Goal: Information Seeking & Learning: Learn about a topic

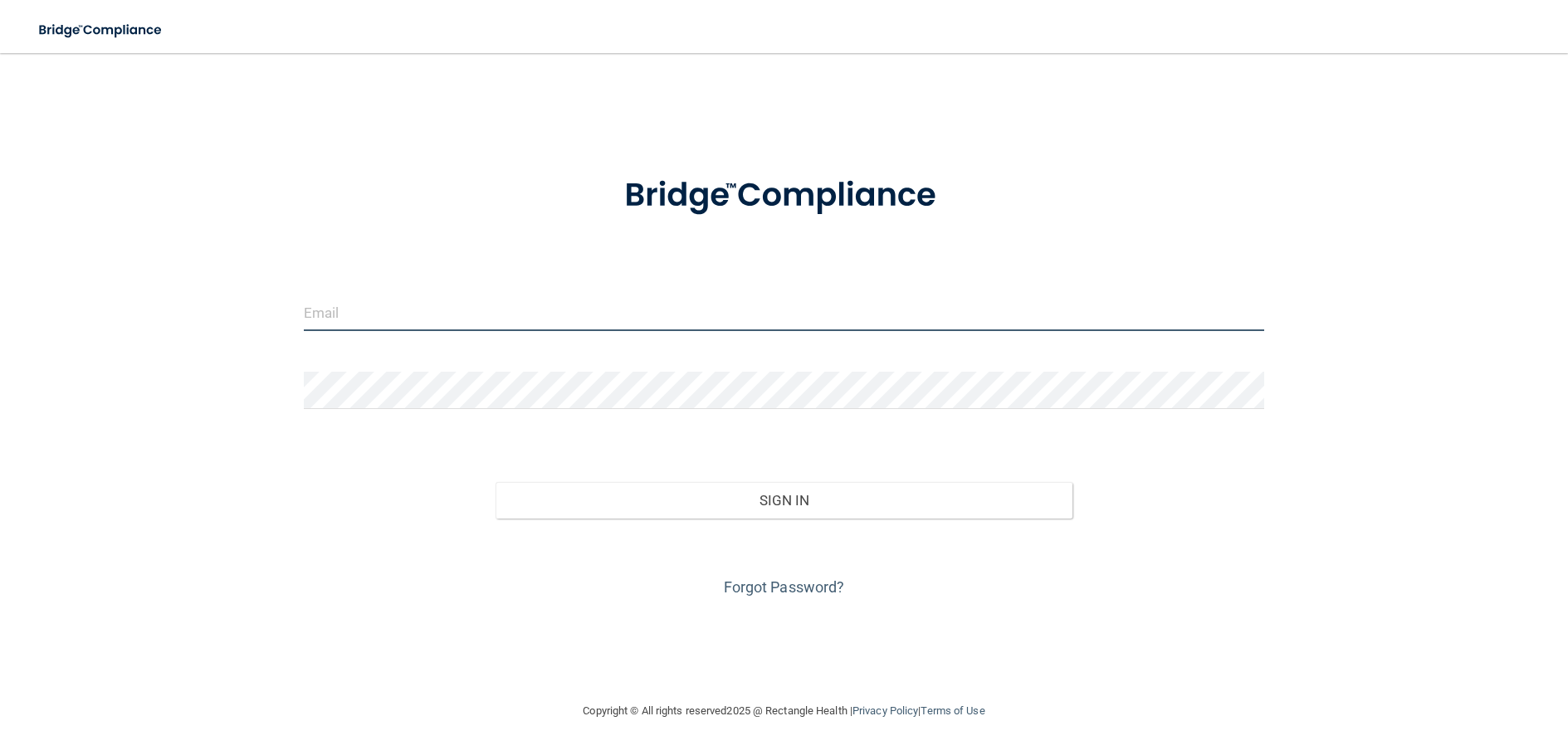
click at [569, 312] on input "email" at bounding box center [784, 312] width 961 height 37
type input "[PERSON_NAME][EMAIL_ADDRESS][DOMAIN_NAME]"
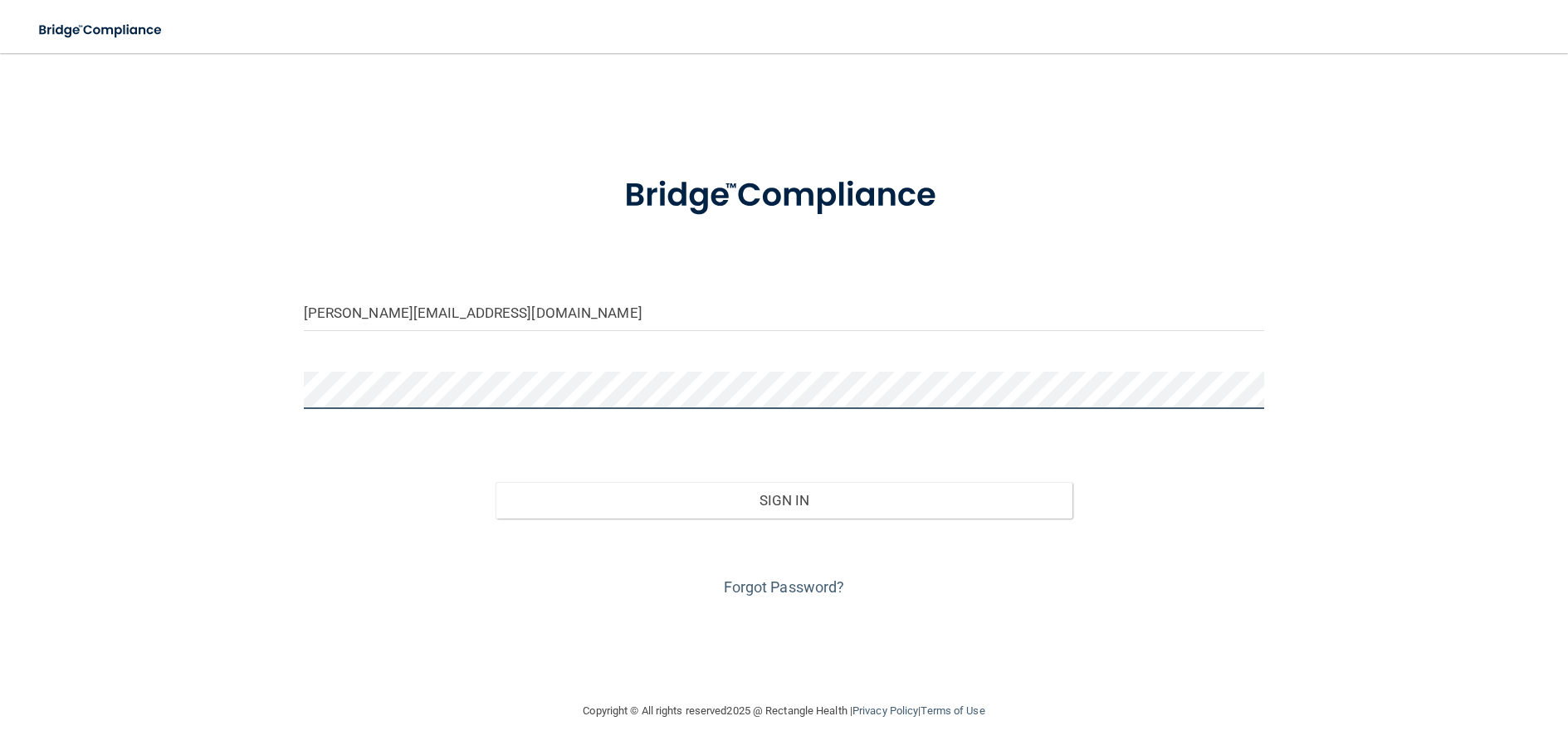
click at [496, 482] on button "Sign In" at bounding box center [784, 500] width 577 height 37
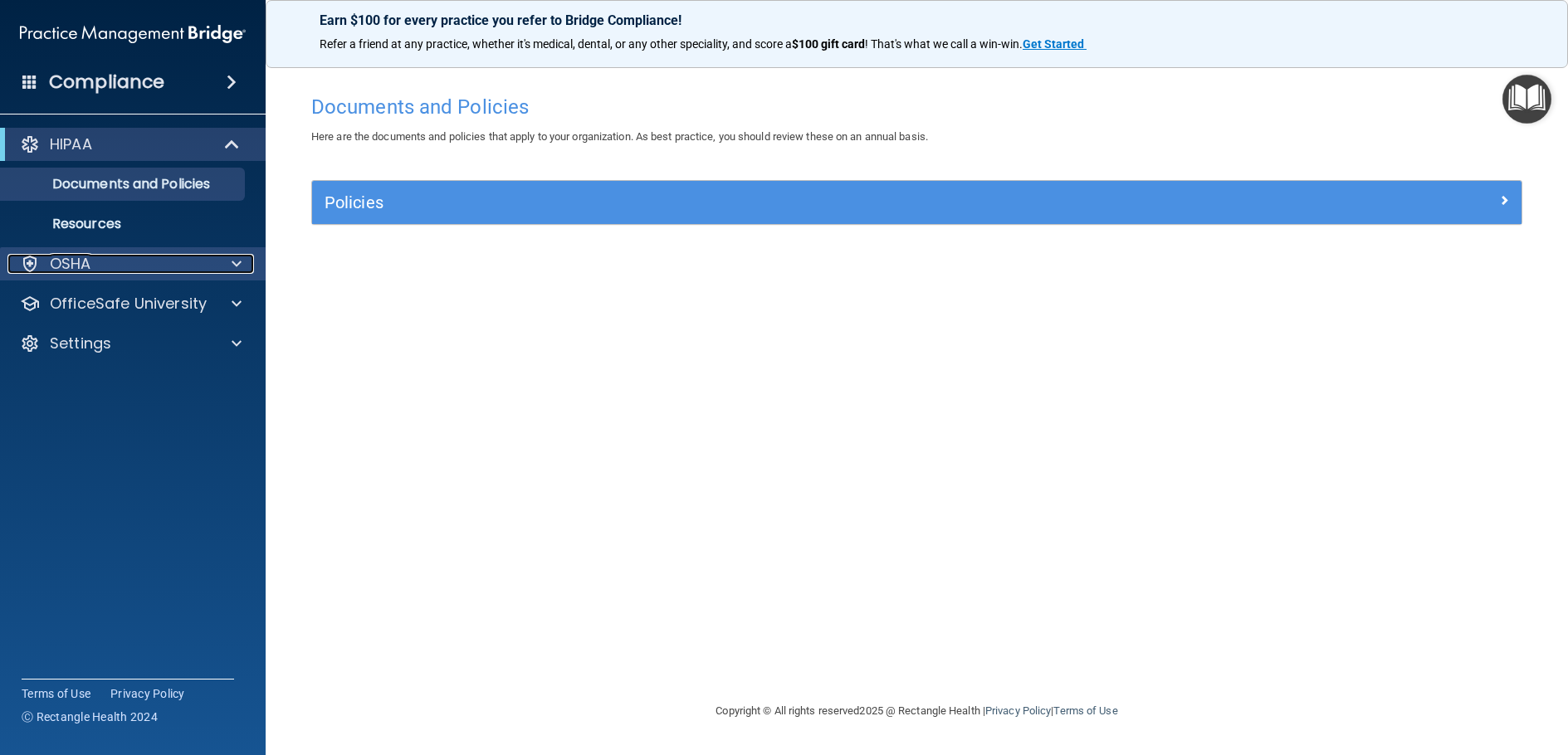
click at [241, 259] on div at bounding box center [234, 264] width 41 height 20
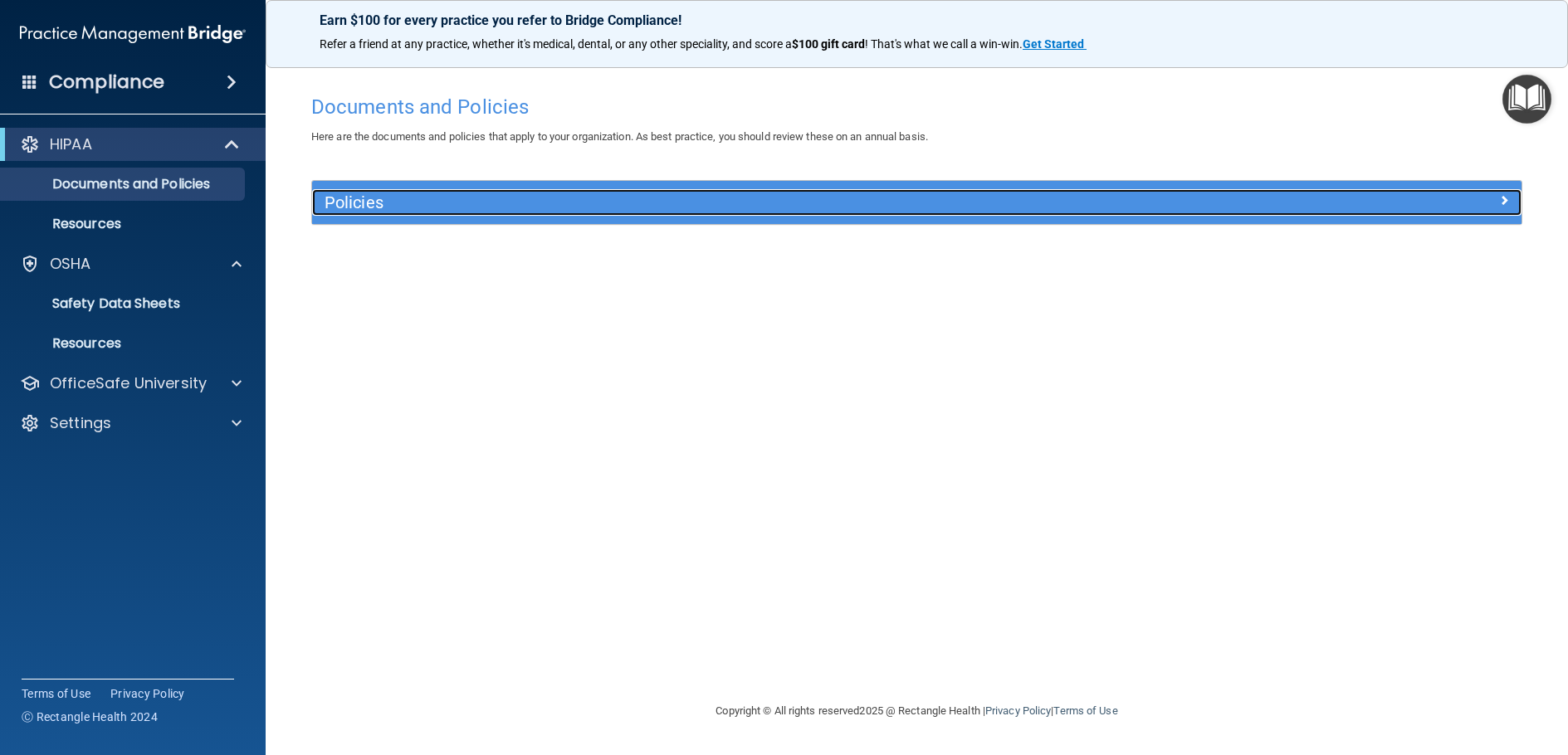
click at [507, 199] on h5 "Policies" at bounding box center [766, 202] width 882 height 18
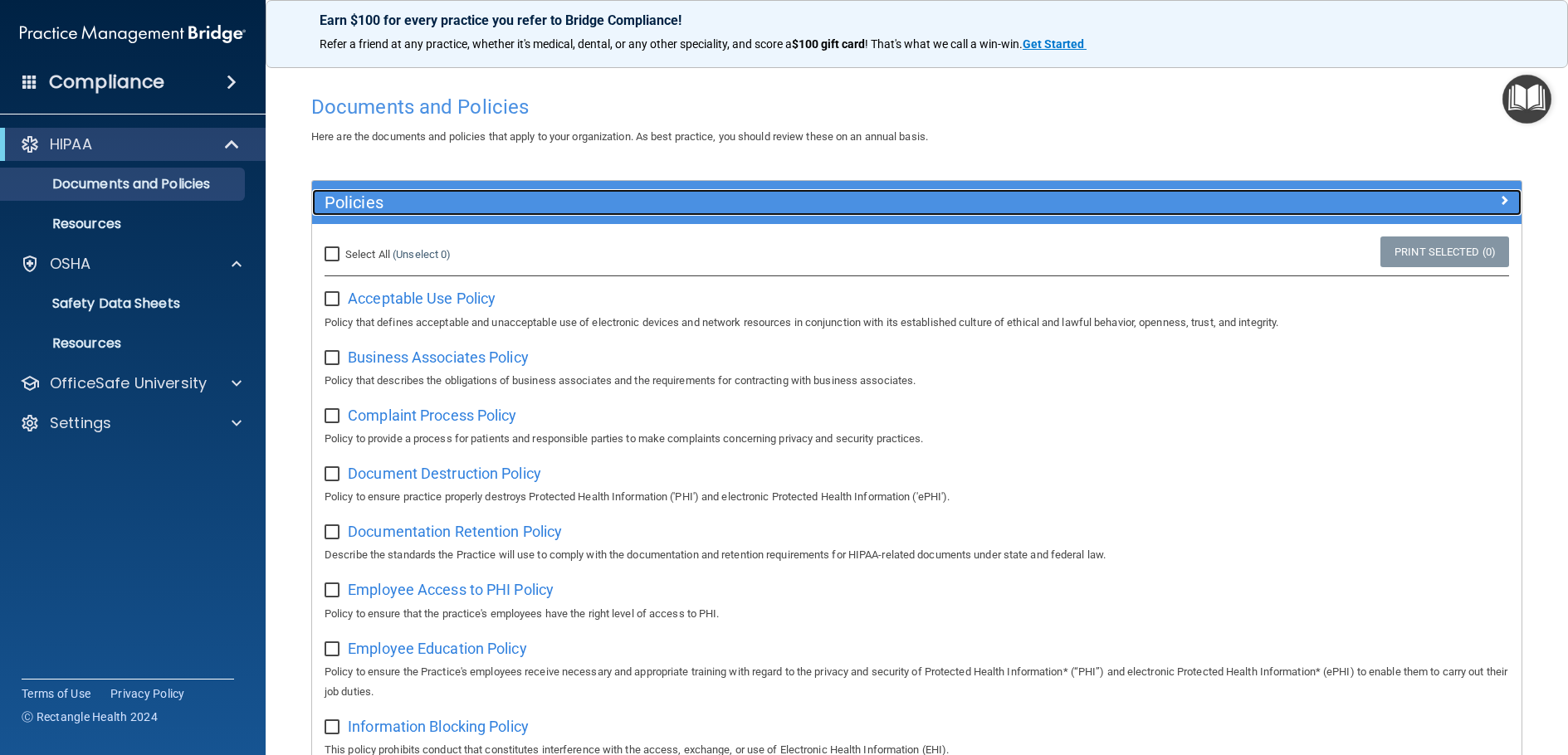
click at [507, 199] on h5 "Policies" at bounding box center [766, 202] width 882 height 18
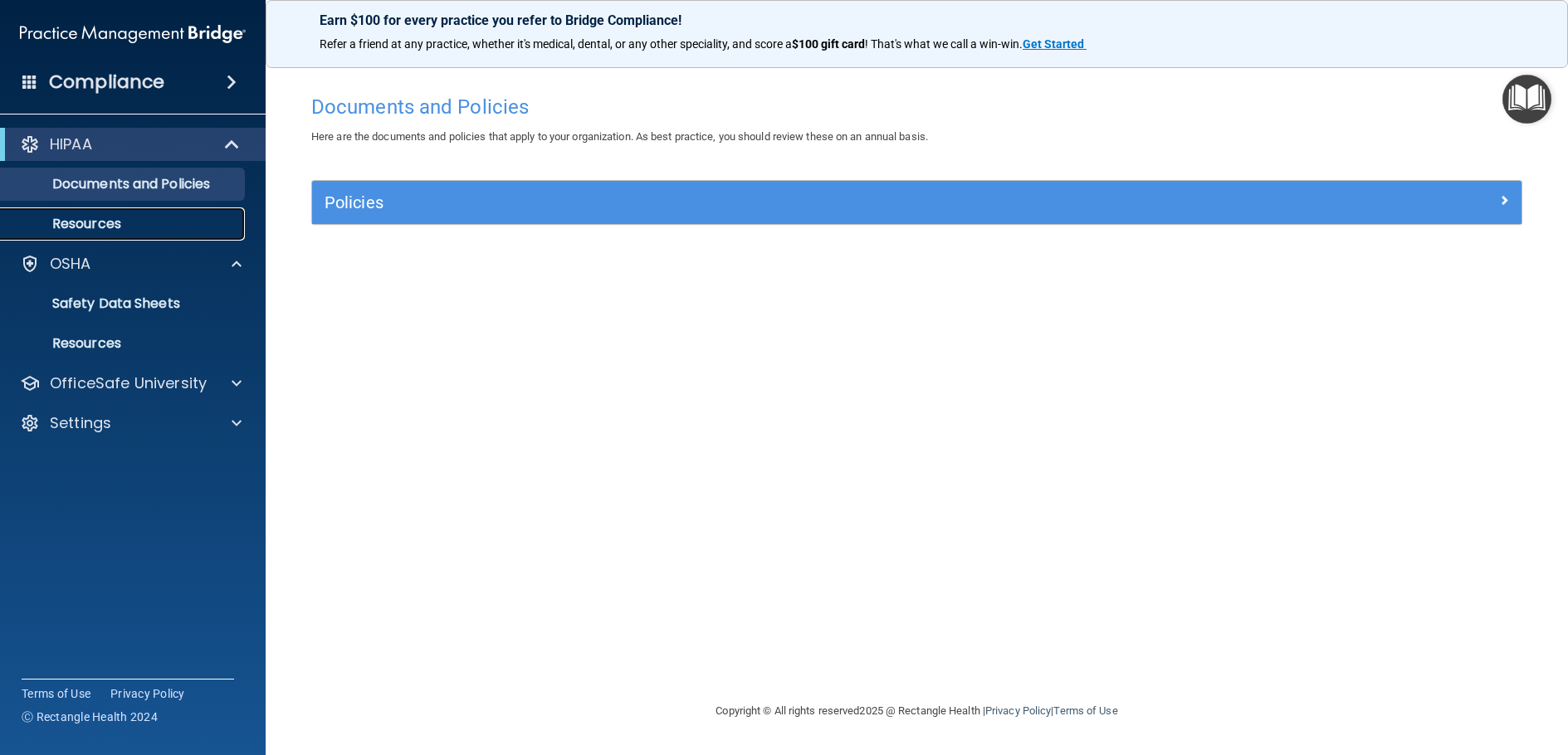
click at [134, 222] on p "Resources" at bounding box center [125, 223] width 227 height 16
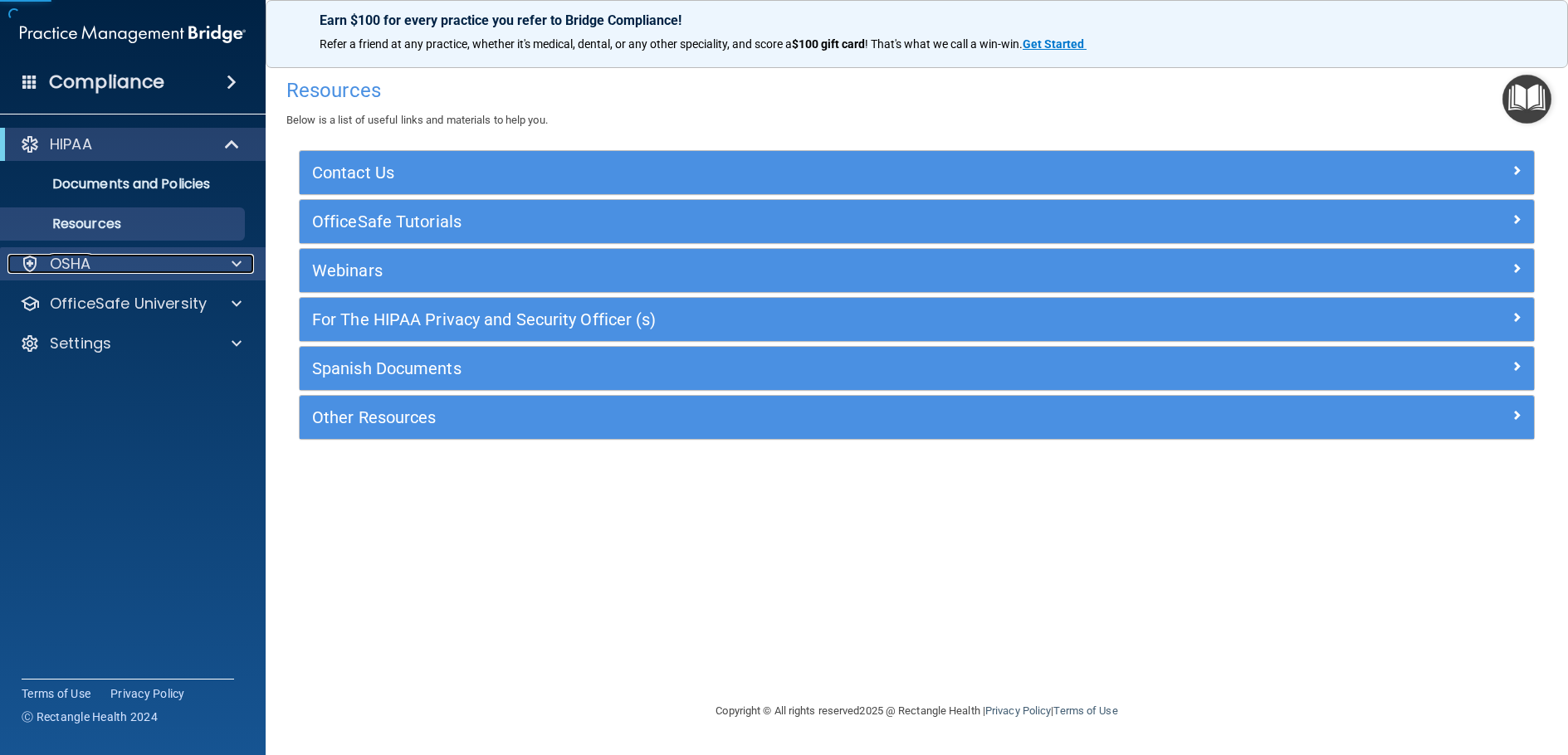
click at [130, 264] on div "OSHA" at bounding box center [111, 264] width 206 height 20
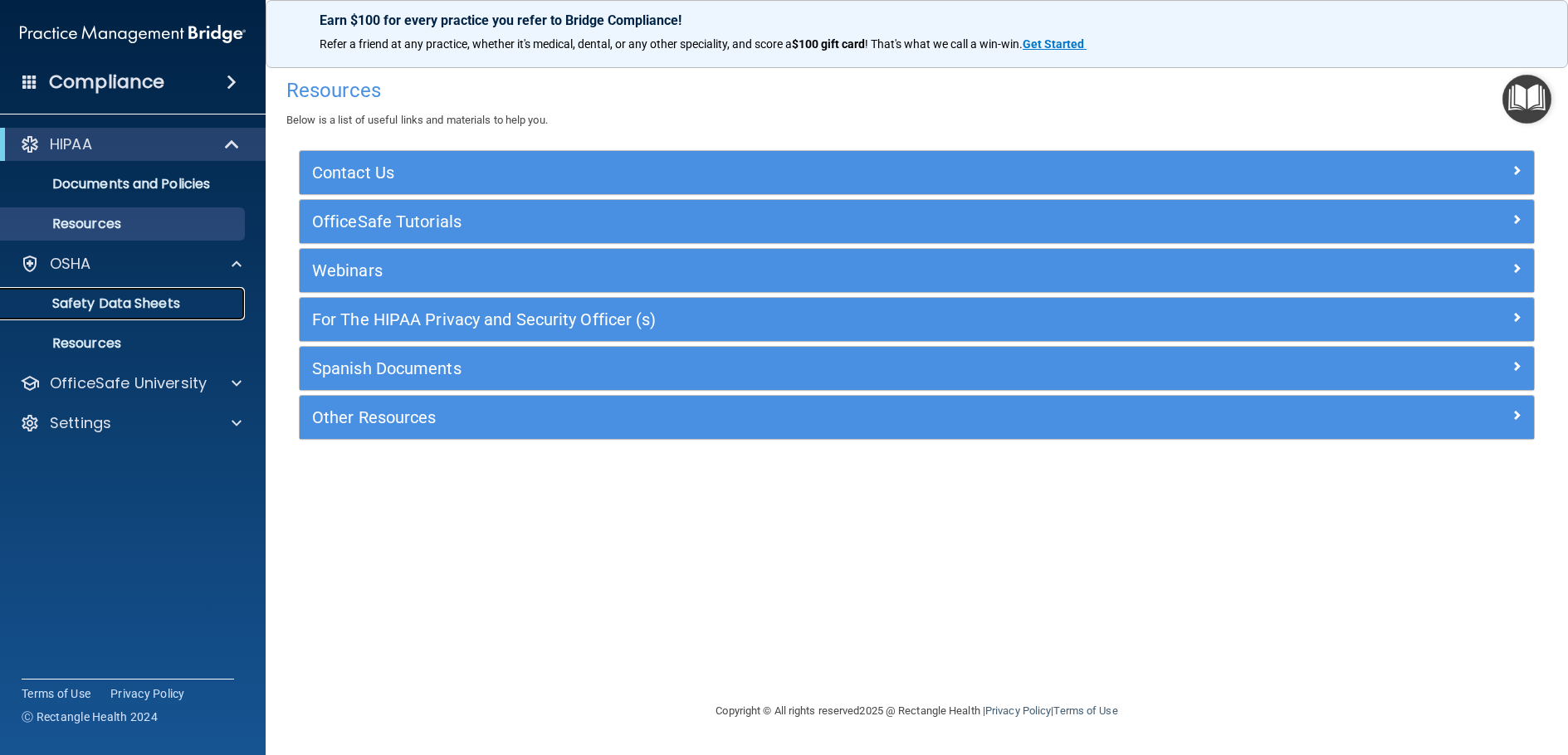
click at [156, 303] on p "Safety Data Sheets" at bounding box center [125, 303] width 227 height 16
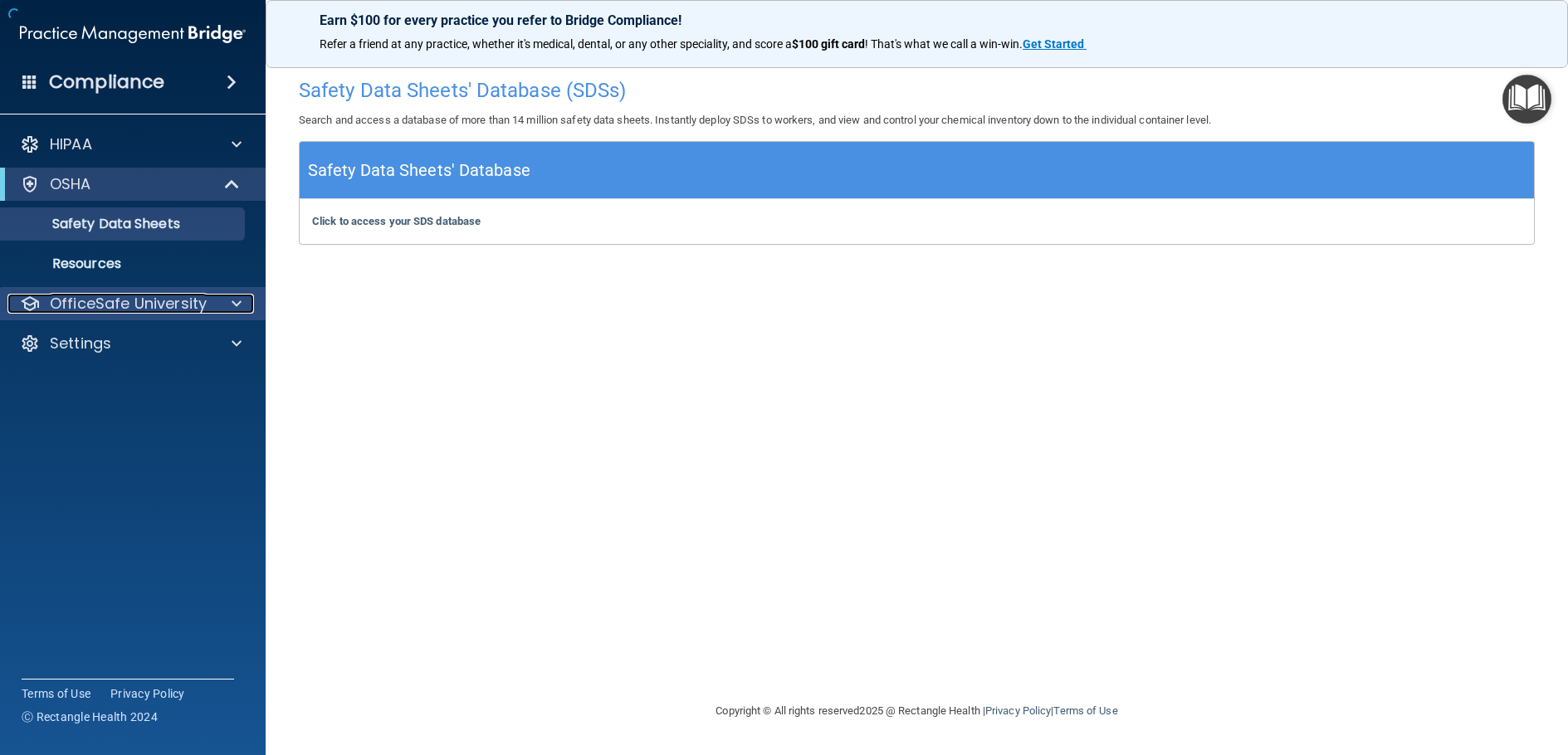
click at [226, 301] on div at bounding box center [234, 303] width 41 height 20
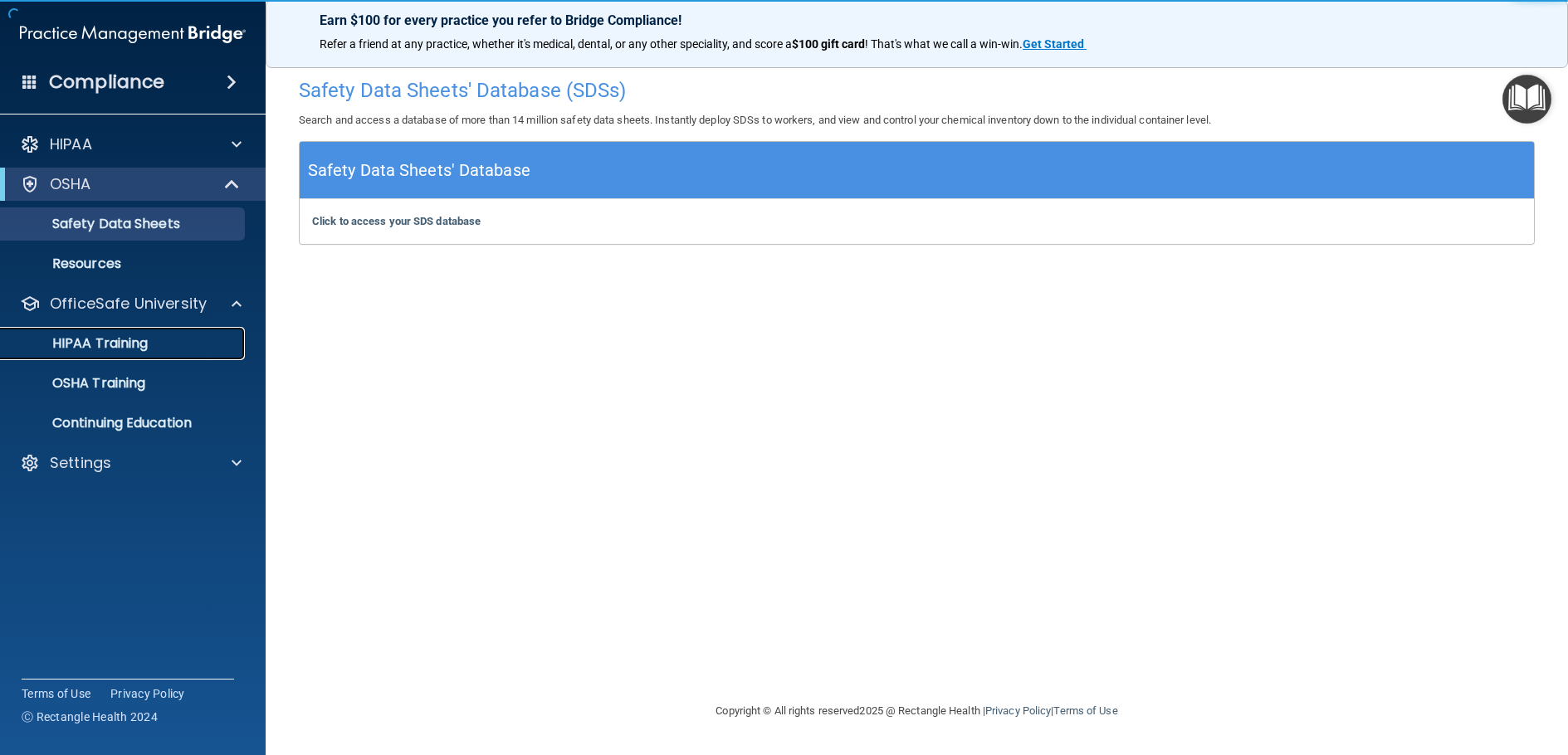
click at [153, 341] on div "HIPAA Training" at bounding box center [125, 343] width 227 height 16
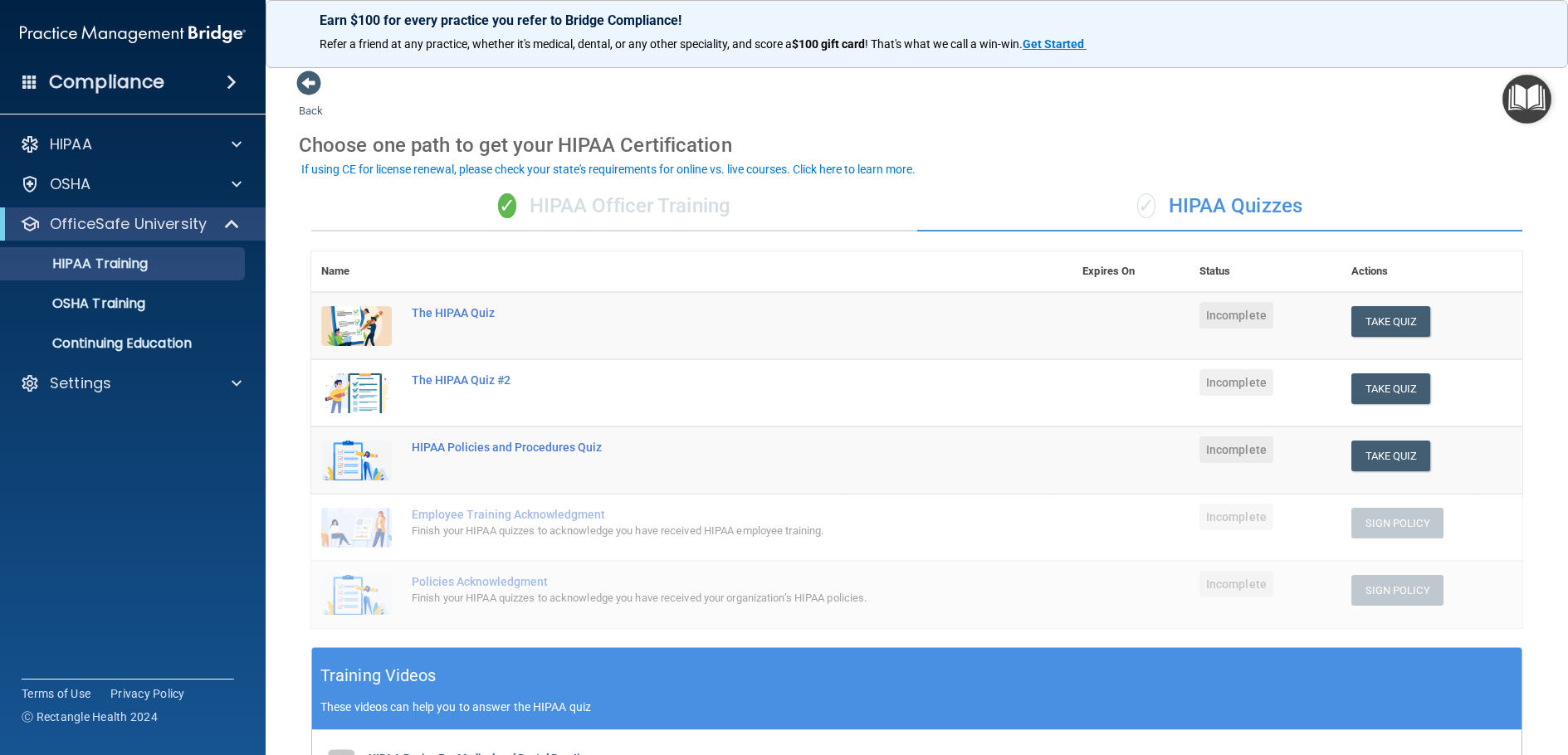
click at [657, 204] on div "✓ HIPAA Officer Training" at bounding box center [613, 207] width 606 height 50
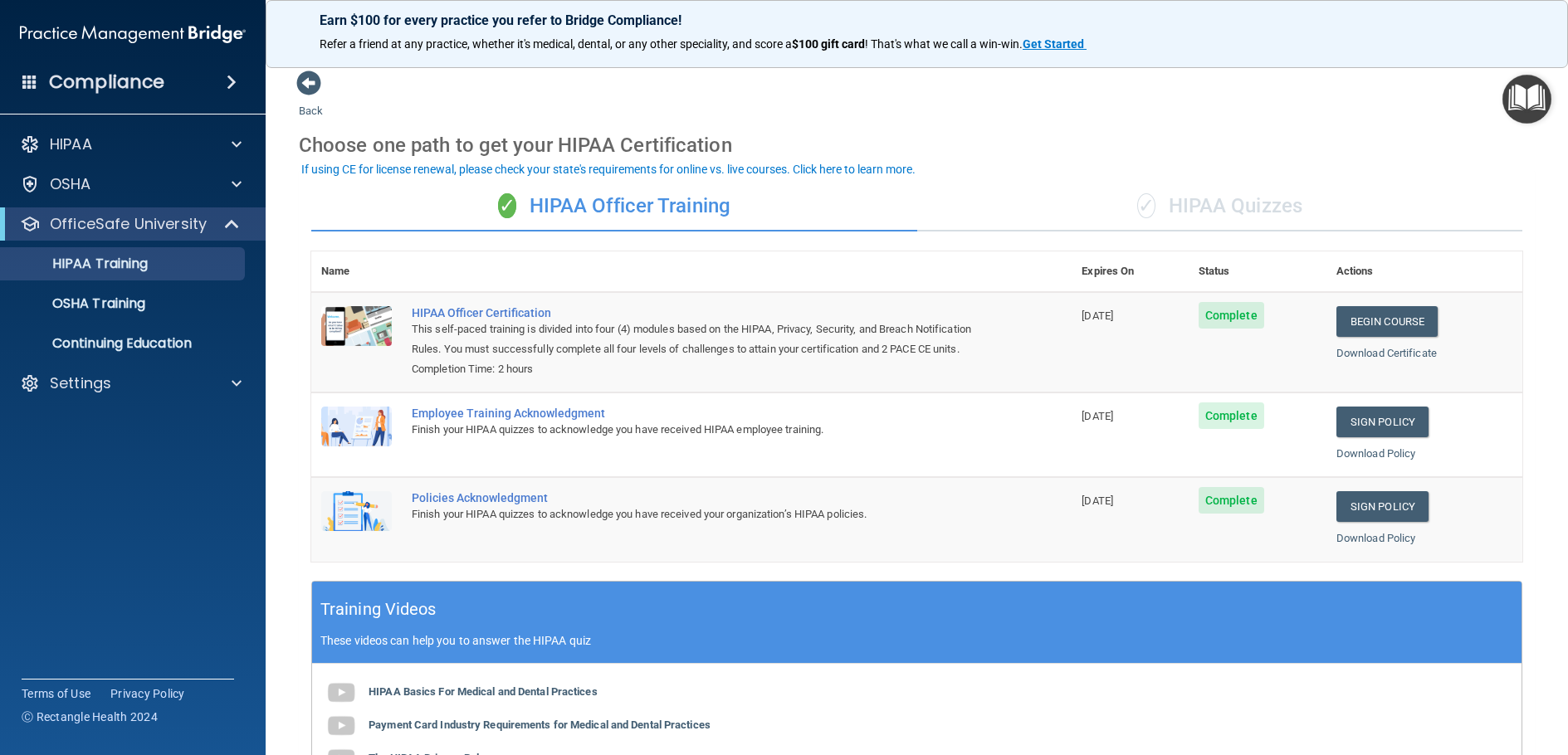
click at [1171, 201] on div "✓ HIPAA Quizzes" at bounding box center [1219, 207] width 606 height 50
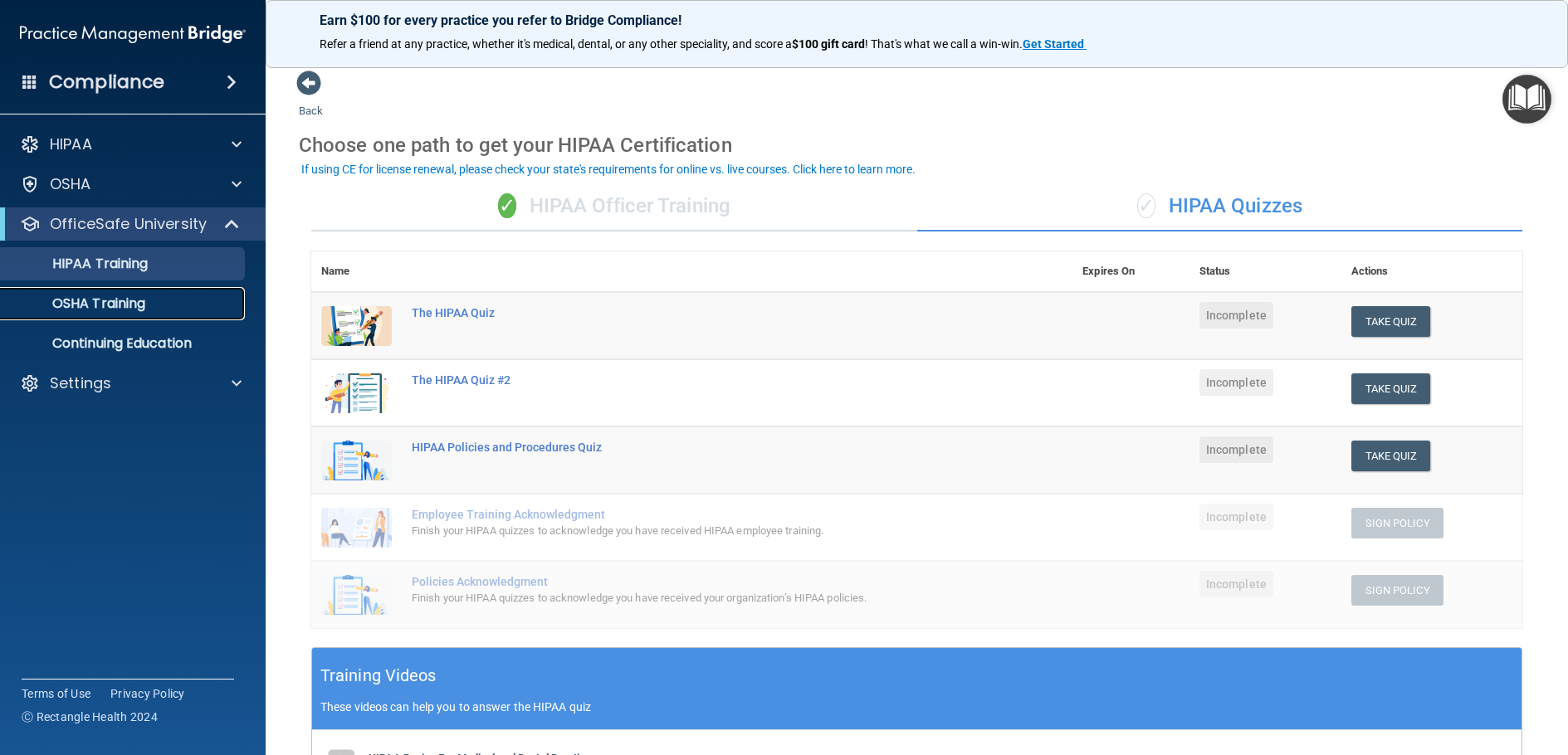
click at [92, 302] on p "OSHA Training" at bounding box center [78, 303] width 134 height 16
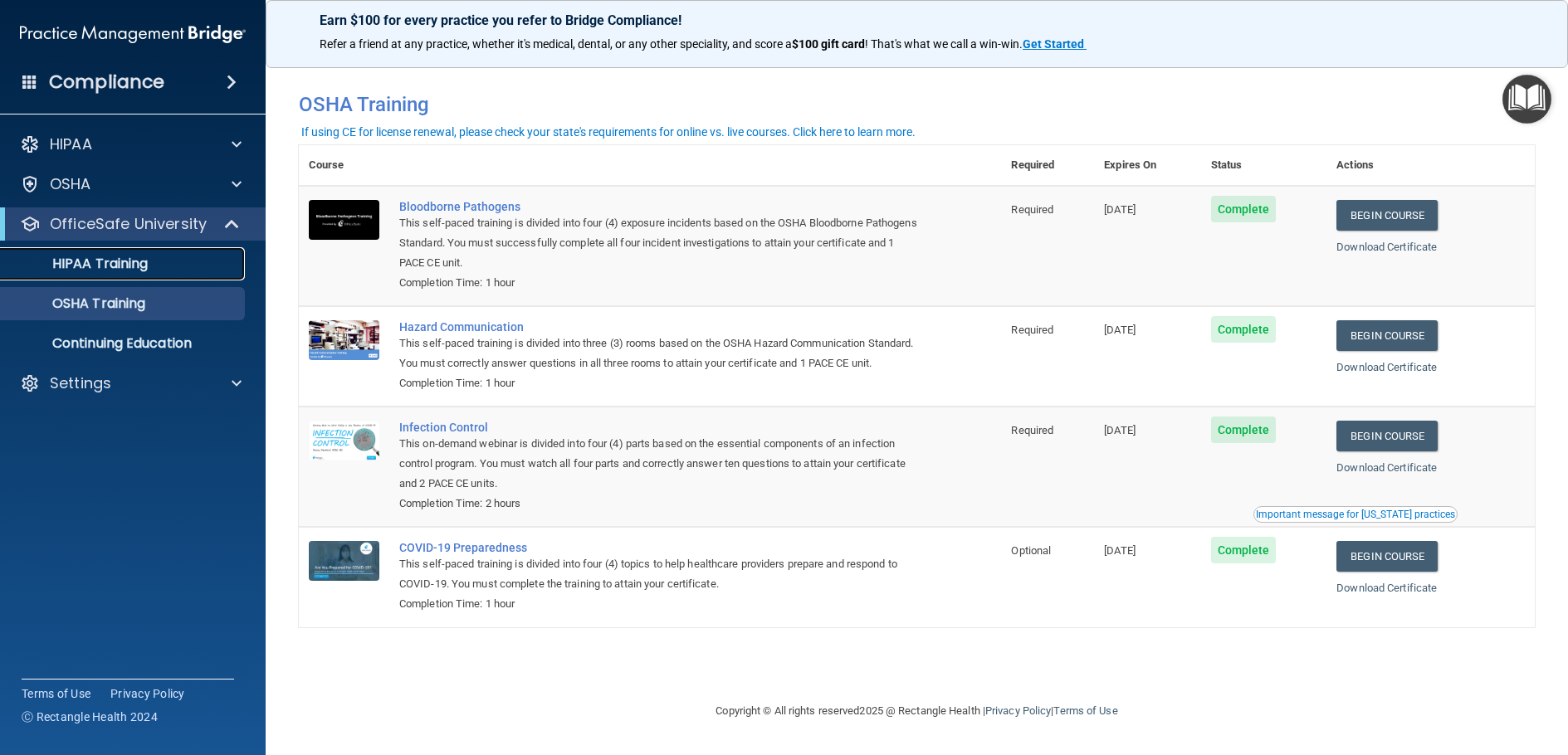
click at [147, 264] on p "HIPAA Training" at bounding box center [79, 264] width 137 height 16
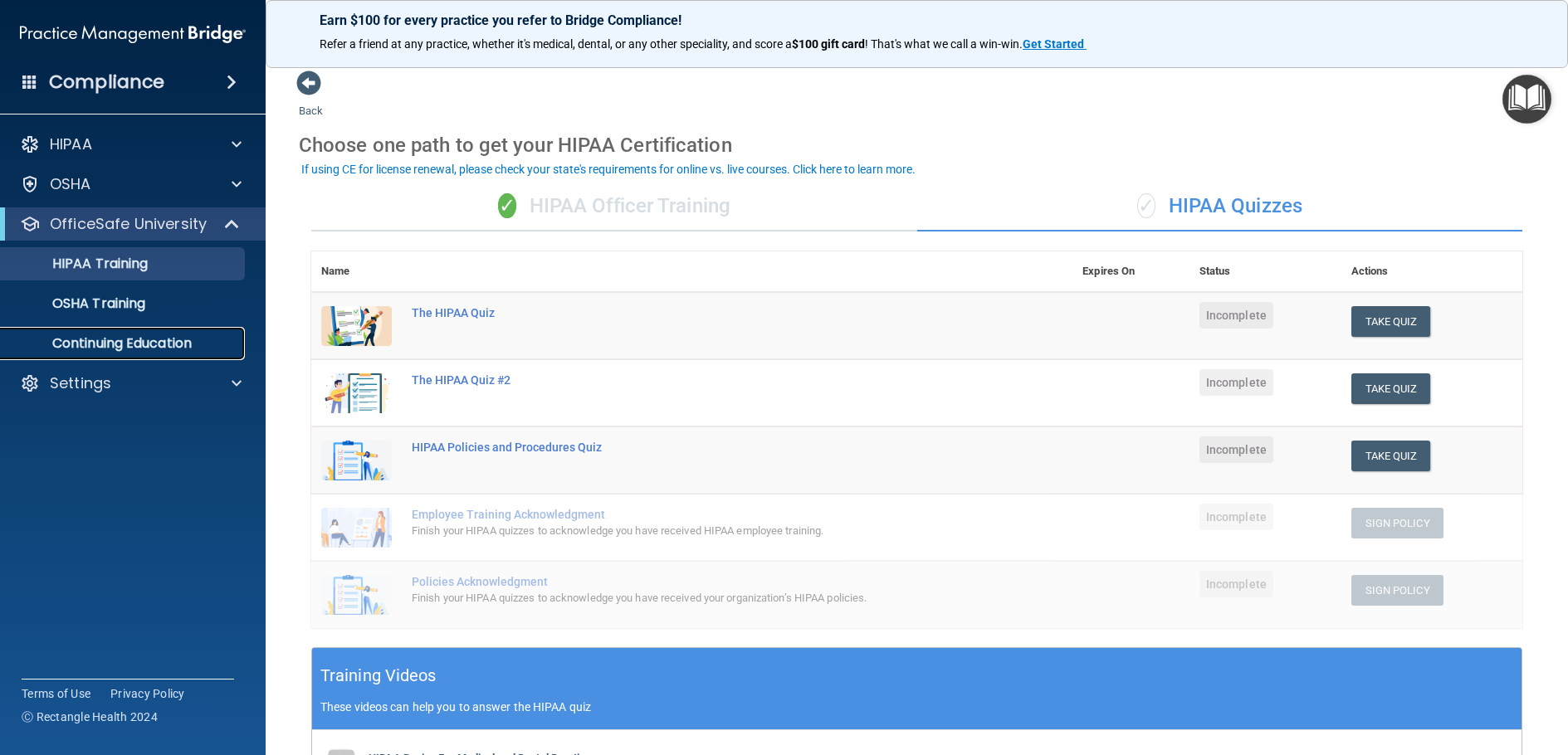
click at [147, 344] on p "Continuing Education" at bounding box center [125, 343] width 227 height 16
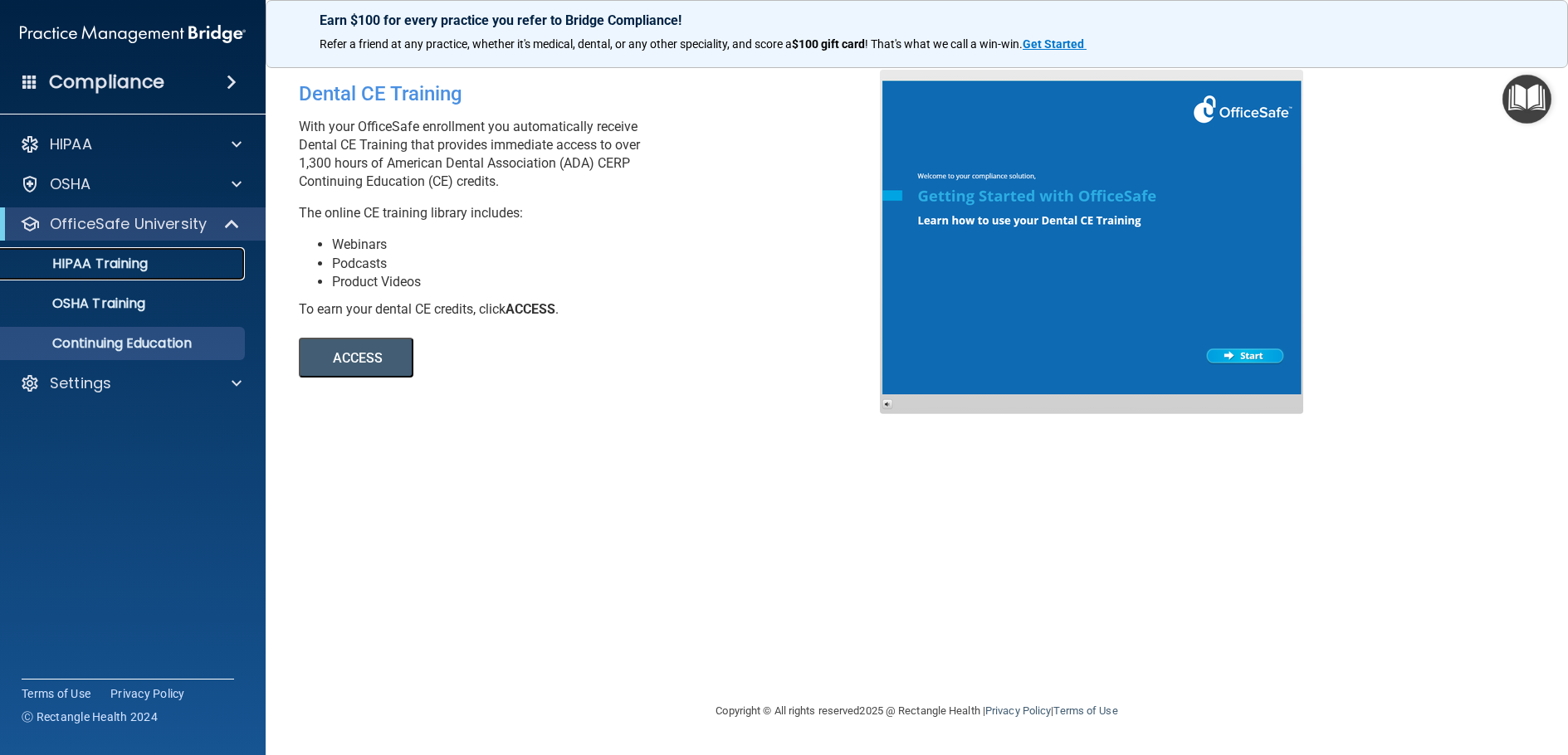
click at [121, 258] on p "HIPAA Training" at bounding box center [79, 264] width 137 height 16
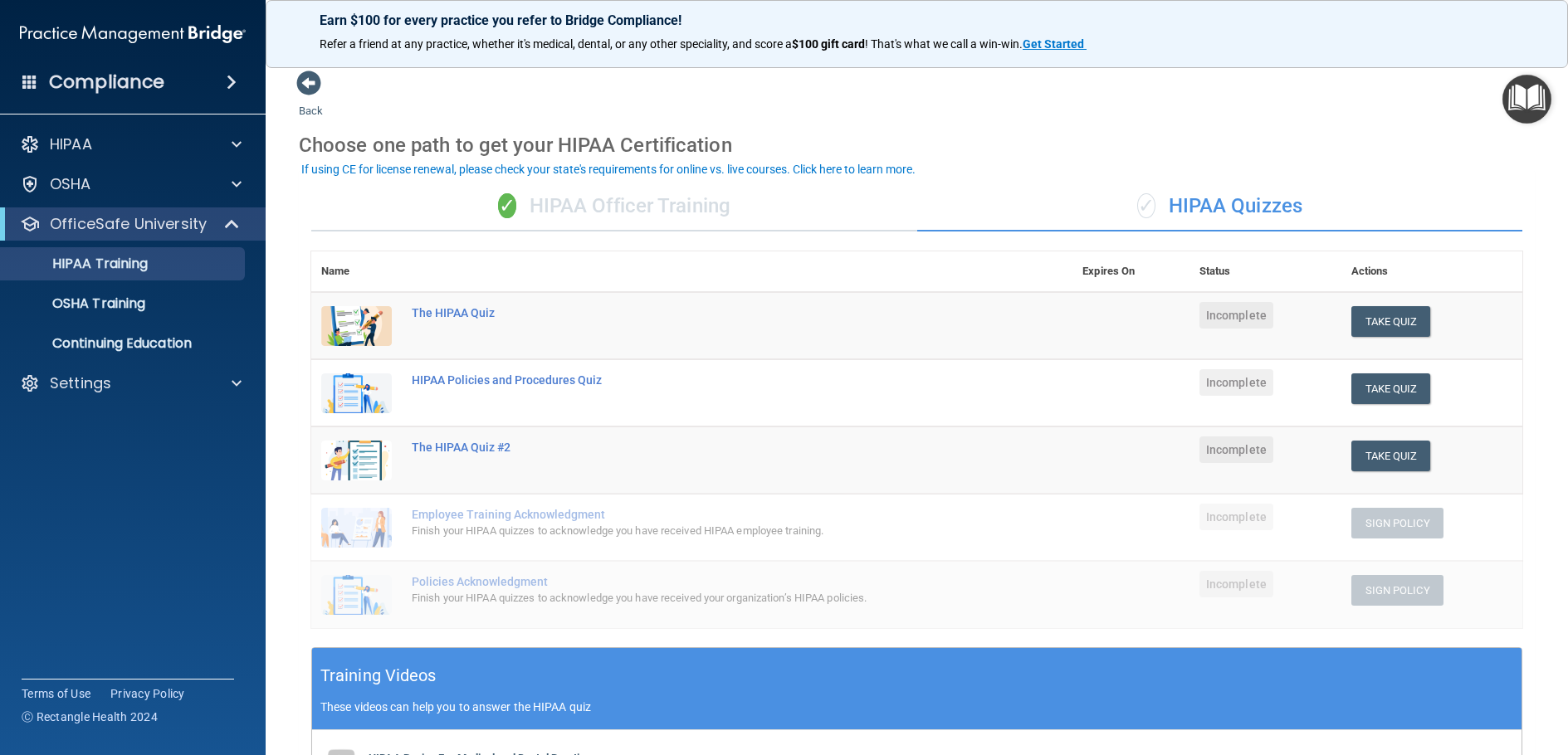
click at [159, 81] on h4 "Compliance" at bounding box center [107, 82] width 115 height 23
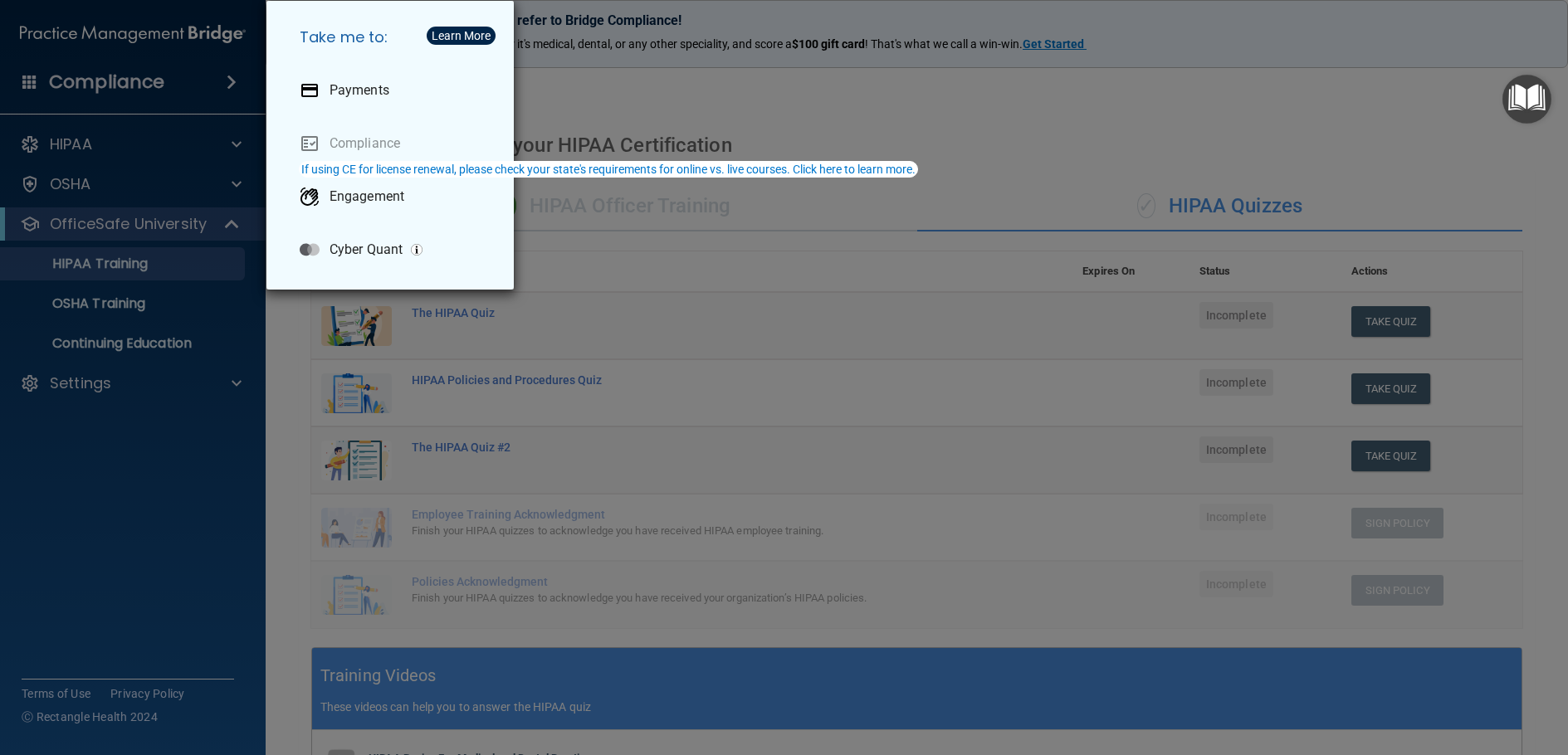
click at [253, 102] on div "Take me to: Payments Compliance Engagement Cyber Quant" at bounding box center [784, 377] width 1568 height 755
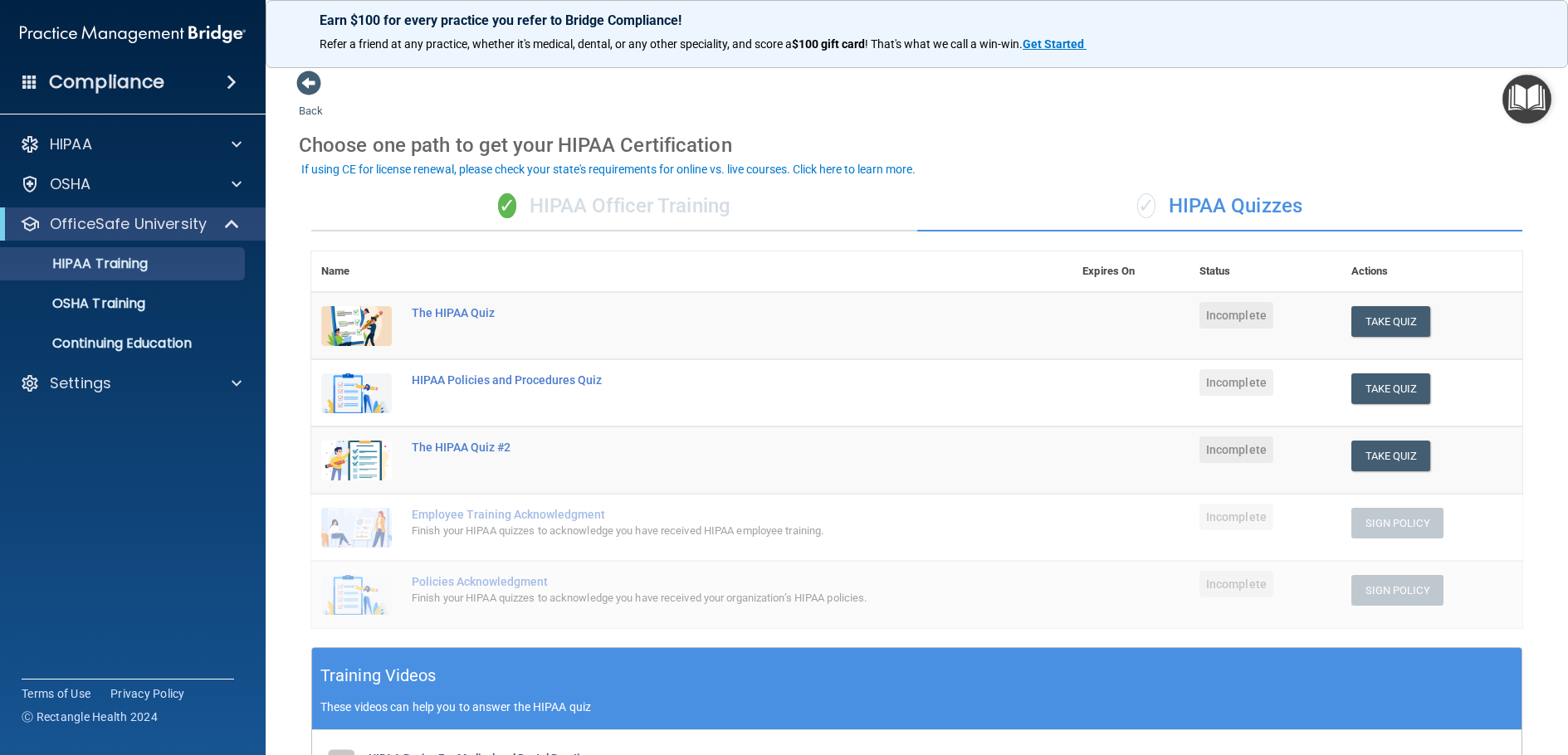
click at [217, 76] on div "Compliance" at bounding box center [132, 82] width 265 height 37
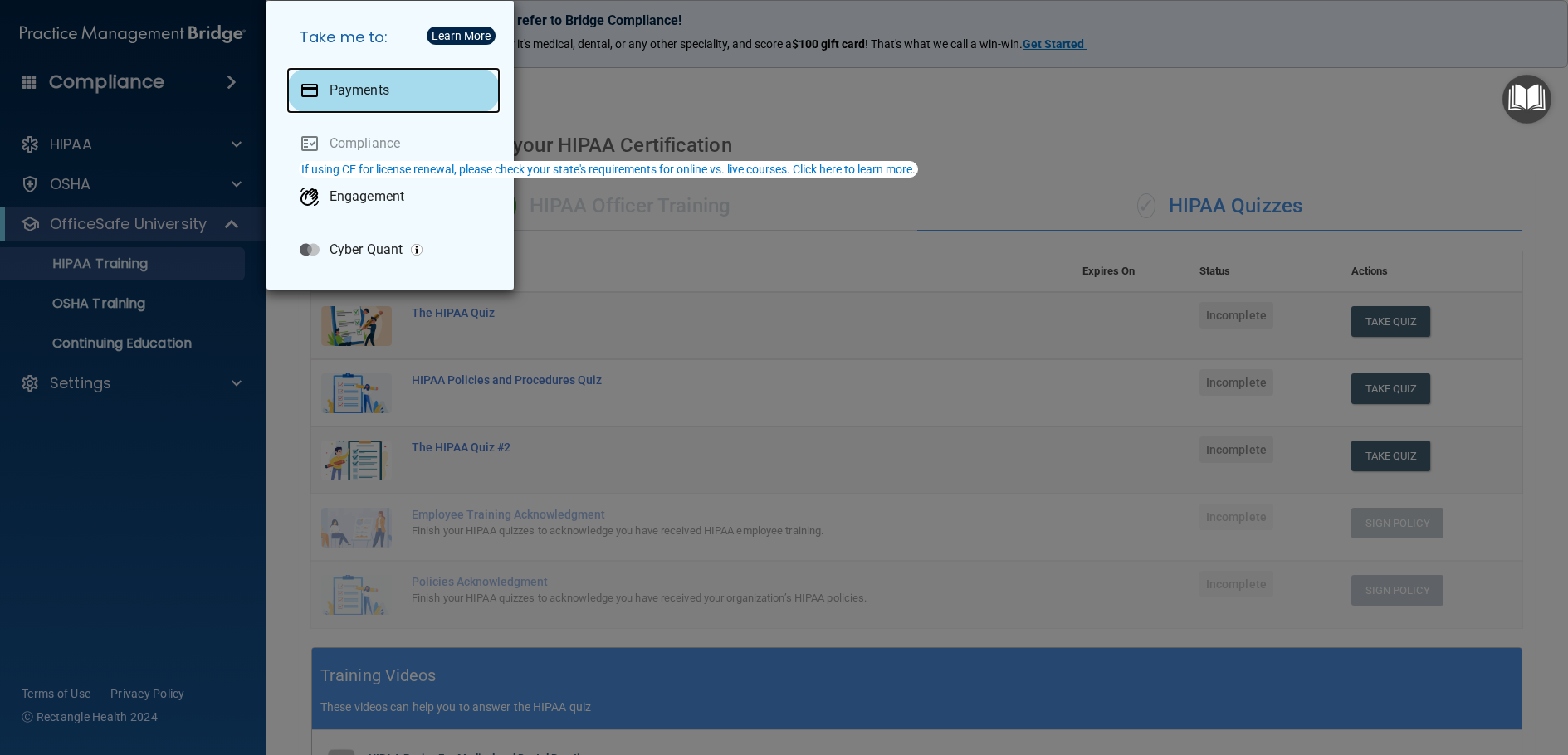
click at [350, 92] on p "Payments" at bounding box center [360, 90] width 60 height 16
click at [648, 104] on div "Take me to: Payments Compliance Engagement Cyber Quant" at bounding box center [784, 377] width 1568 height 755
